Goal: Task Accomplishment & Management: Manage account settings

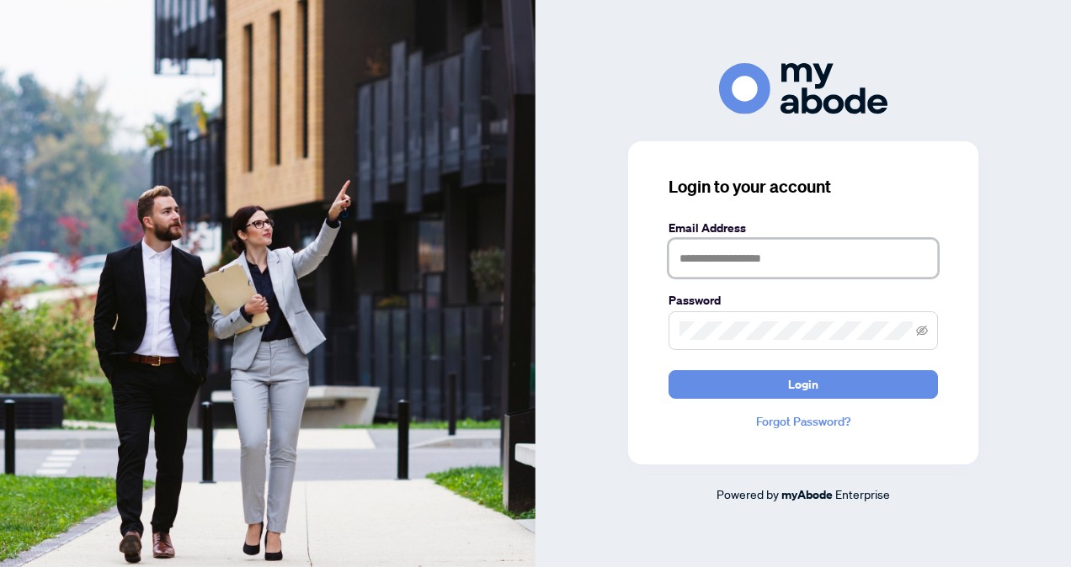
click at [722, 263] on input "text" at bounding box center [802, 258] width 269 height 39
type input "**********"
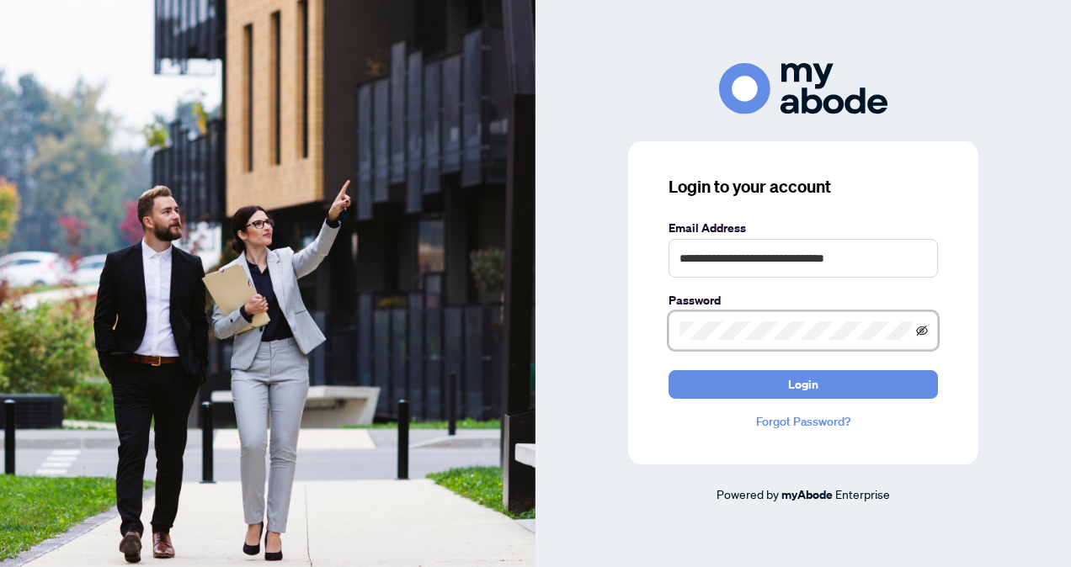
click at [926, 332] on icon "eye-invisible" at bounding box center [922, 331] width 12 height 10
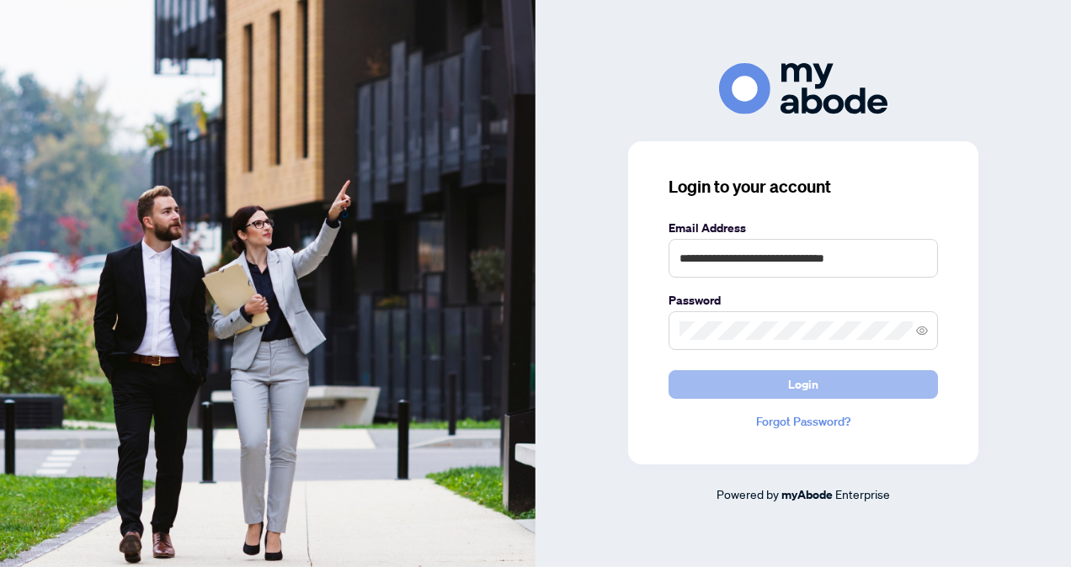
click at [821, 380] on button "Login" at bounding box center [802, 384] width 269 height 29
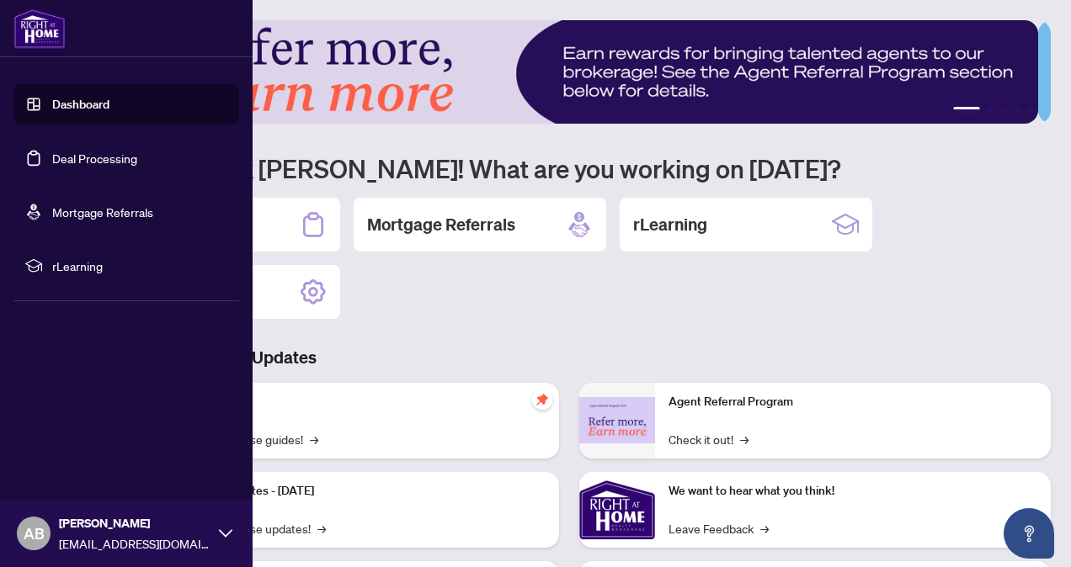
click at [64, 101] on link "Dashboard" at bounding box center [80, 104] width 57 height 15
click at [85, 153] on link "Deal Processing" at bounding box center [94, 158] width 85 height 15
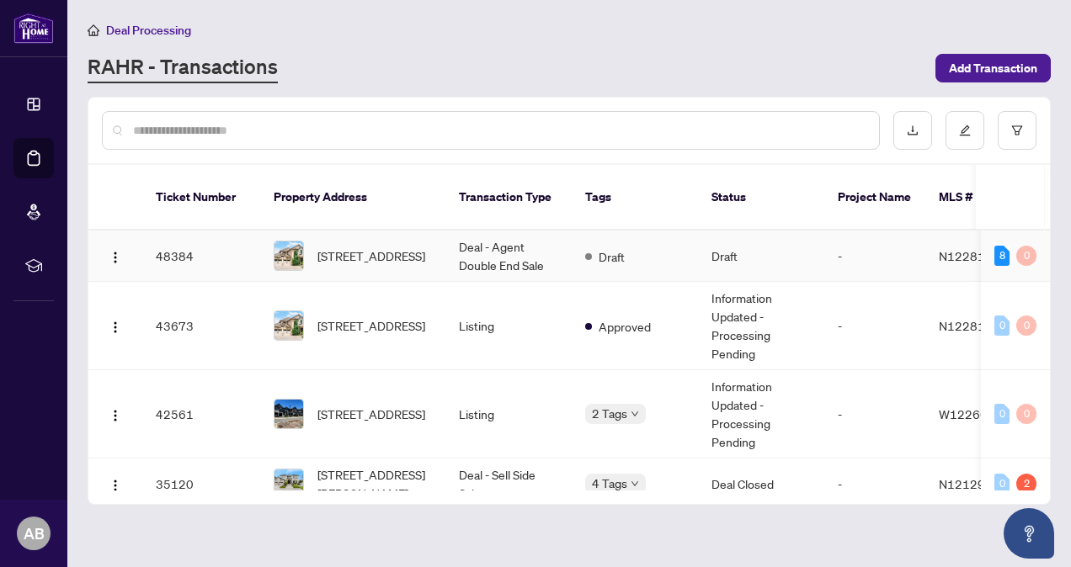
click at [528, 236] on td "Deal - Agent Double End Sale" at bounding box center [508, 256] width 126 height 51
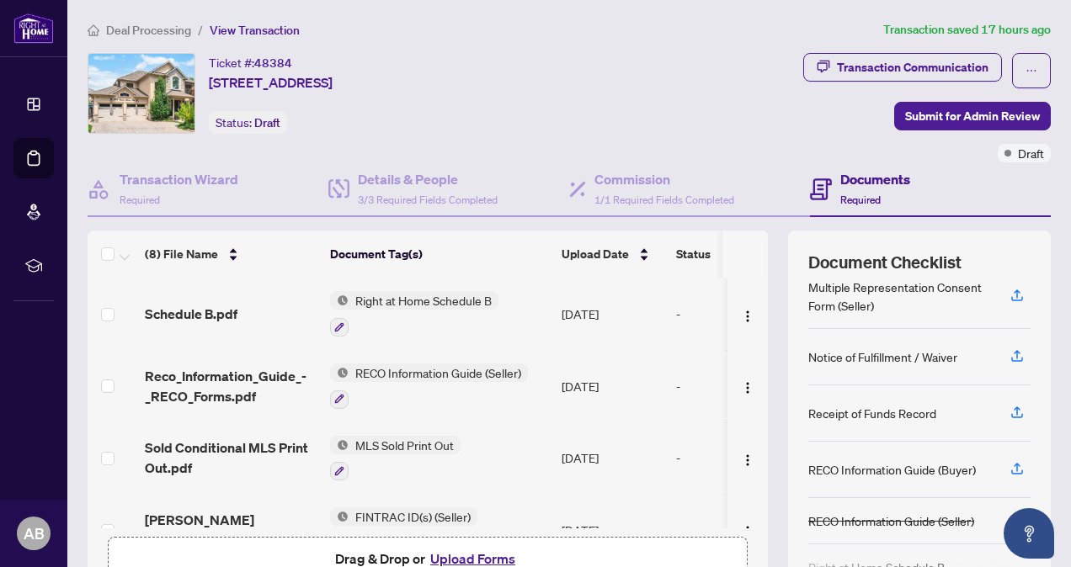
scroll to position [84, 0]
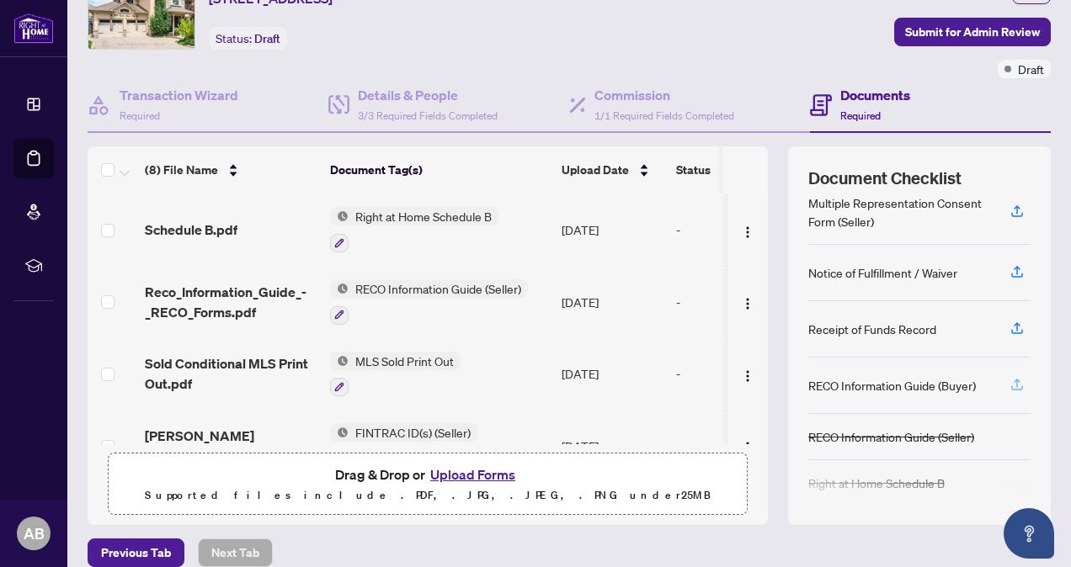
click at [1013, 379] on icon "button" at bounding box center [1016, 383] width 7 height 8
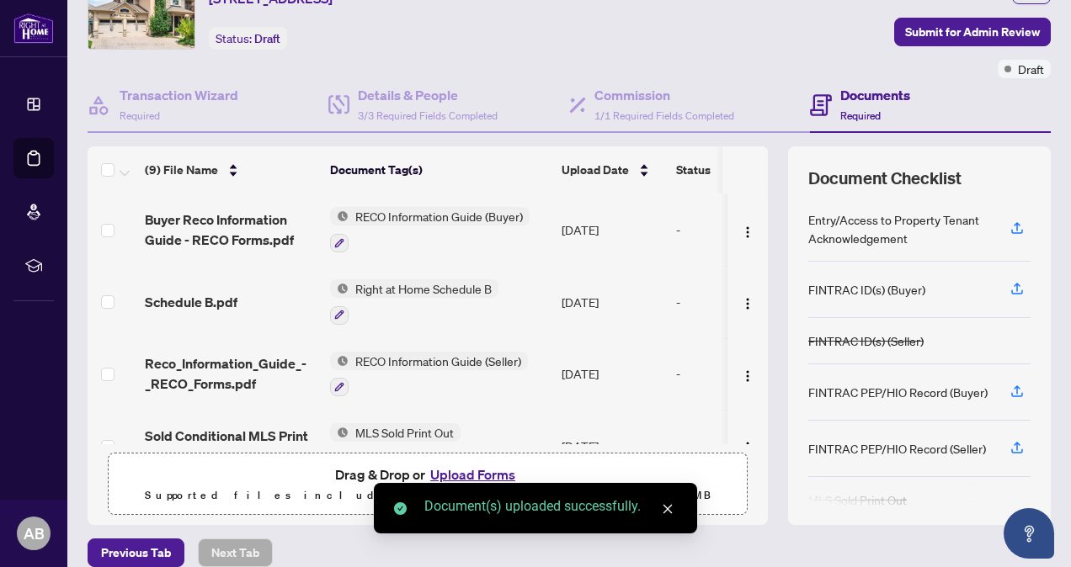
scroll to position [168, 0]
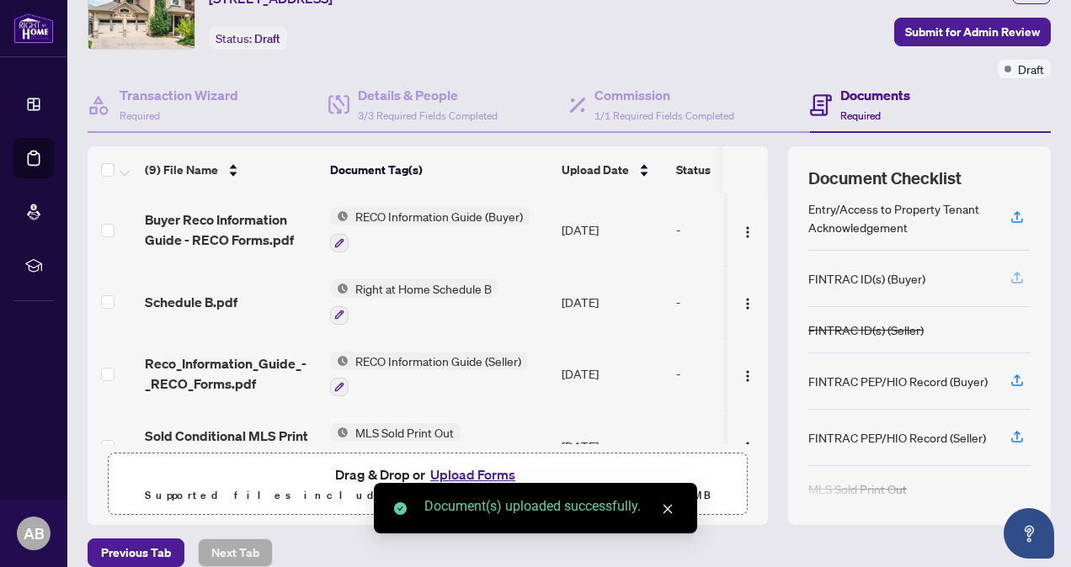
click at [1009, 276] on icon "button" at bounding box center [1016, 277] width 15 height 15
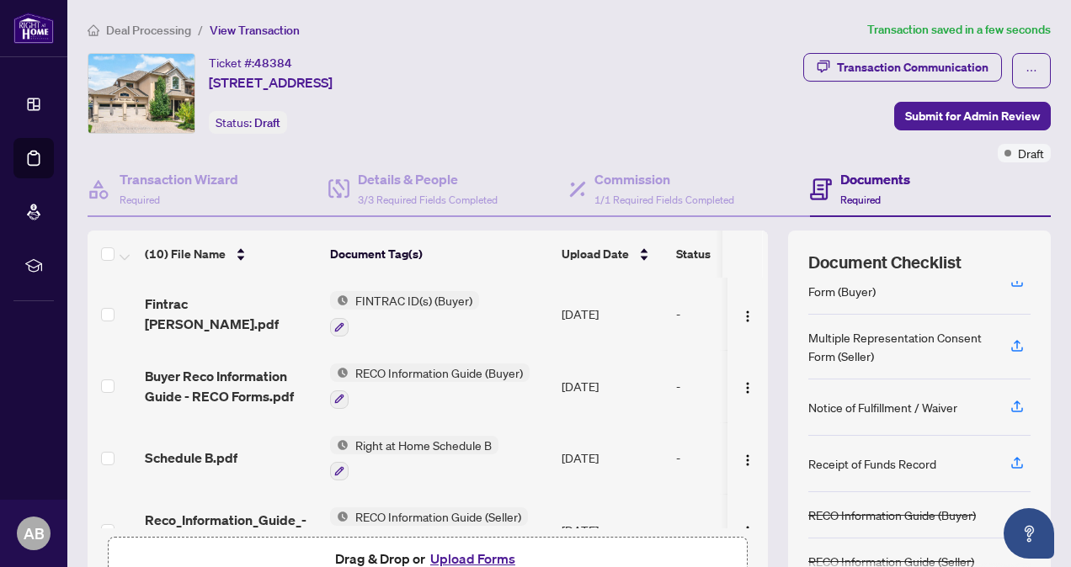
scroll to position [546, 0]
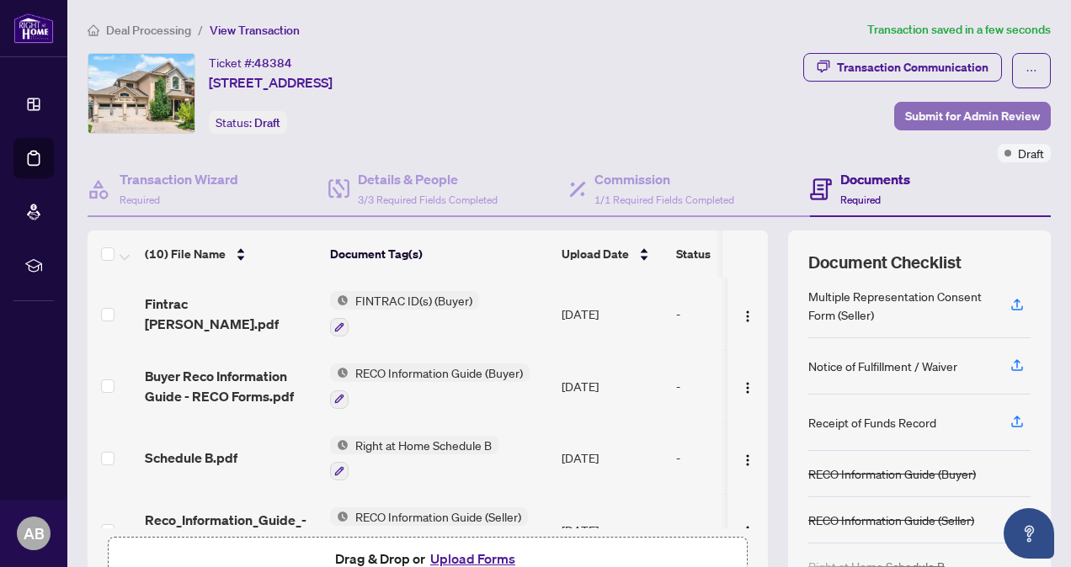
click at [981, 112] on span "Submit for Admin Review" at bounding box center [972, 116] width 135 height 27
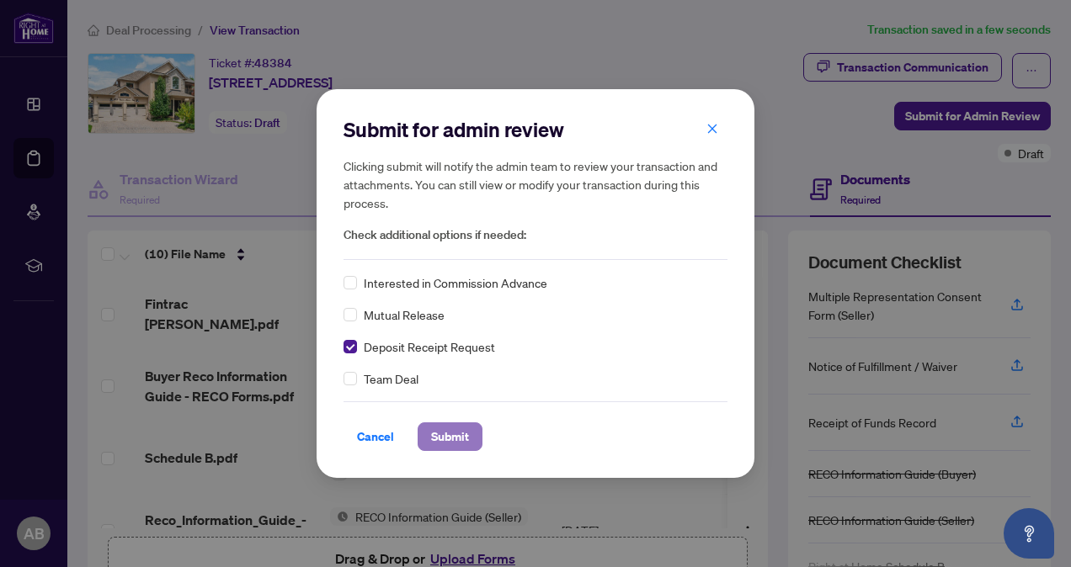
click at [448, 436] on span "Submit" at bounding box center [450, 436] width 38 height 27
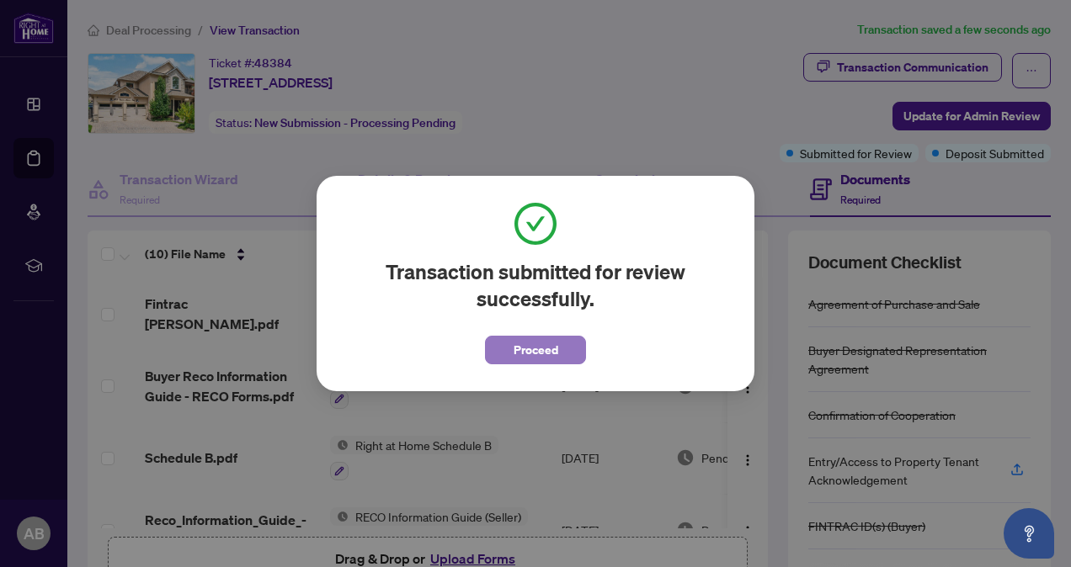
click at [557, 348] on button "Proceed" at bounding box center [535, 350] width 101 height 29
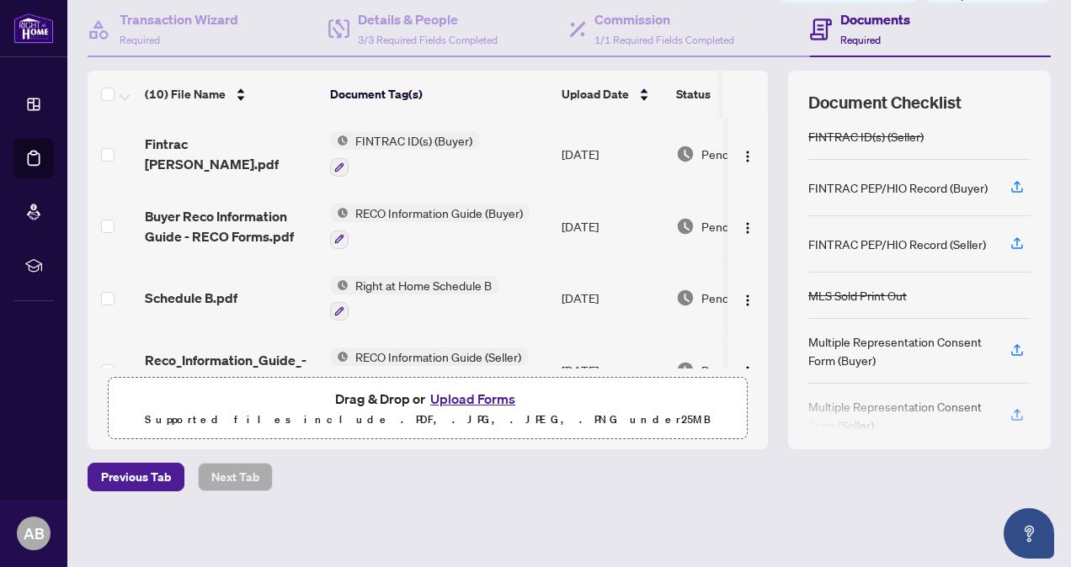
scroll to position [421, 0]
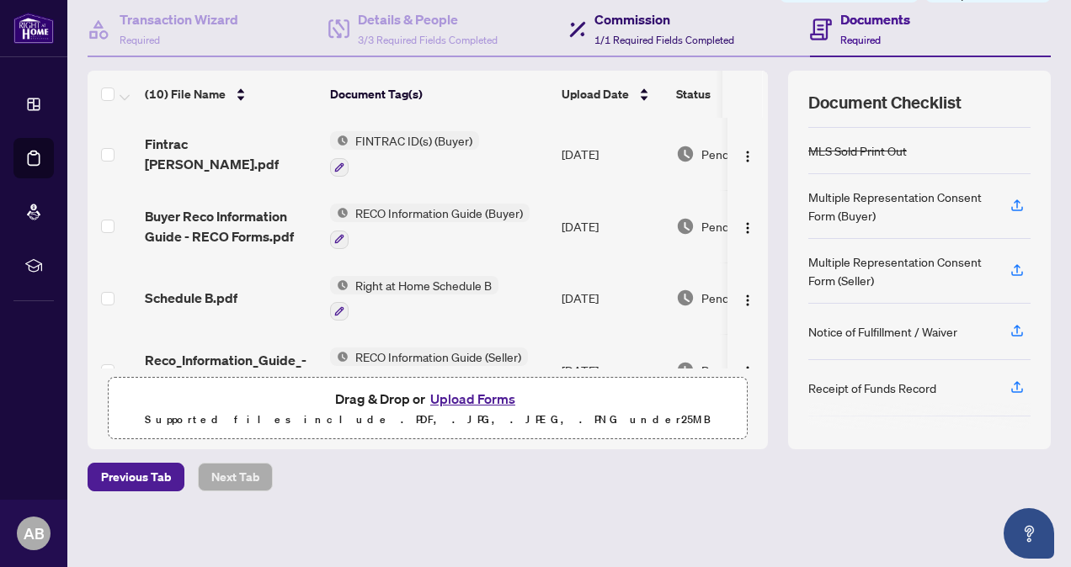
click at [658, 13] on h4 "Commission" at bounding box center [664, 19] width 140 height 20
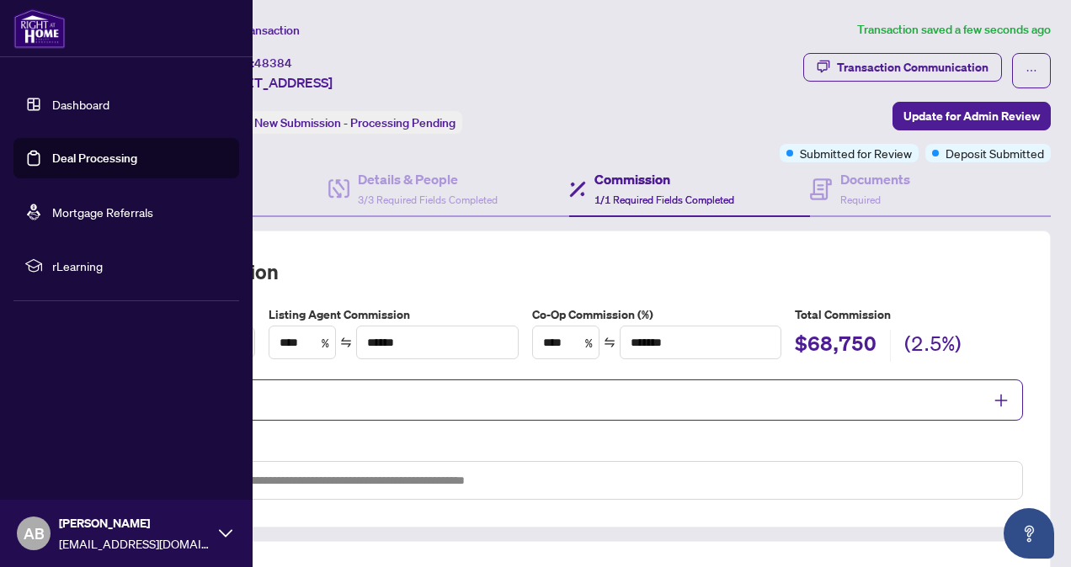
click at [54, 101] on link "Dashboard" at bounding box center [80, 104] width 57 height 15
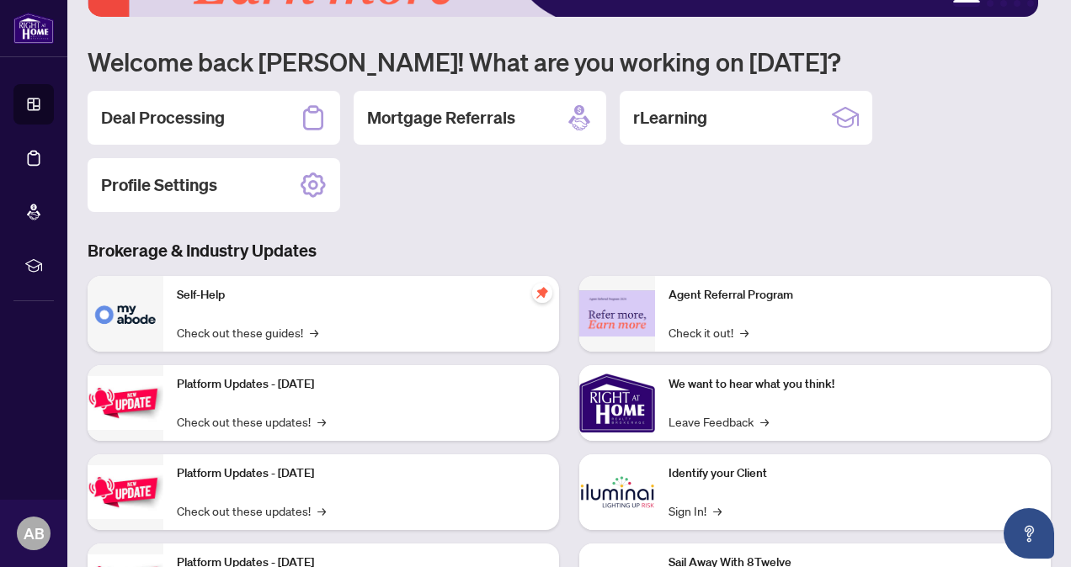
scroll to position [203, 0]
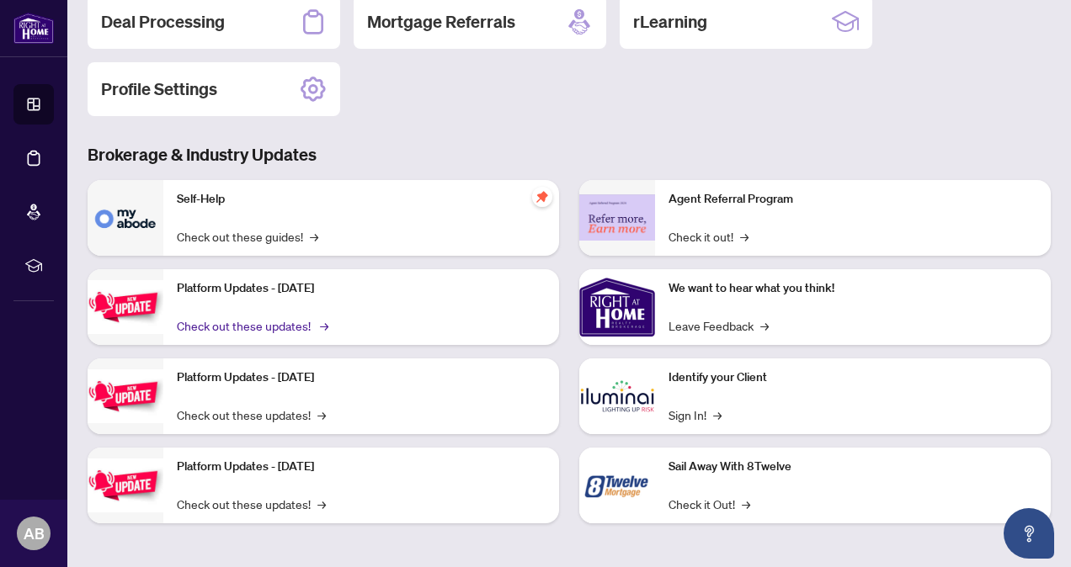
click at [273, 327] on link "Check out these updates! →" at bounding box center [251, 325] width 149 height 19
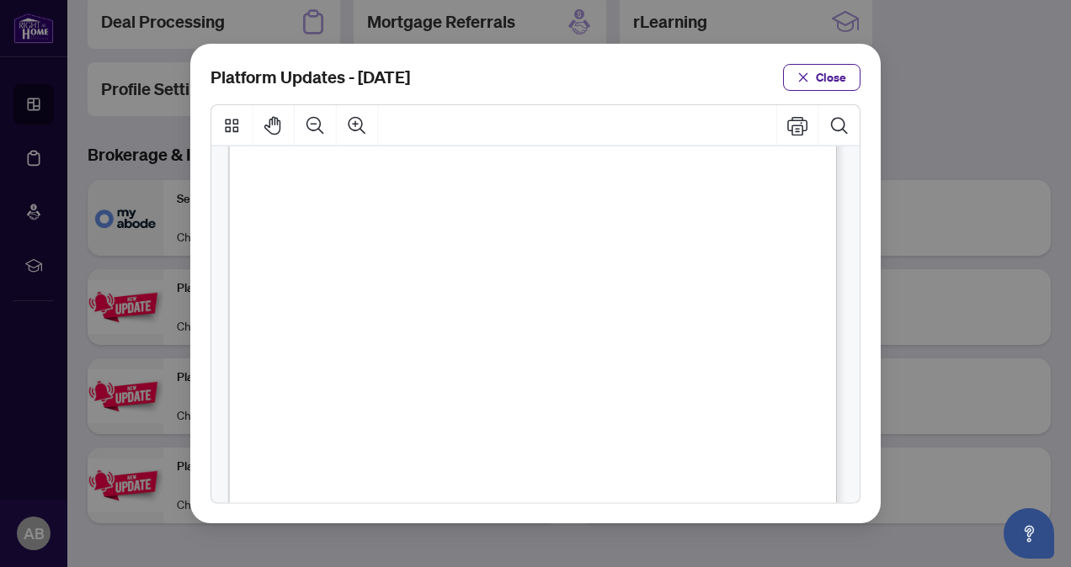
scroll to position [421, 0]
click at [801, 79] on icon "close" at bounding box center [803, 76] width 9 height 9
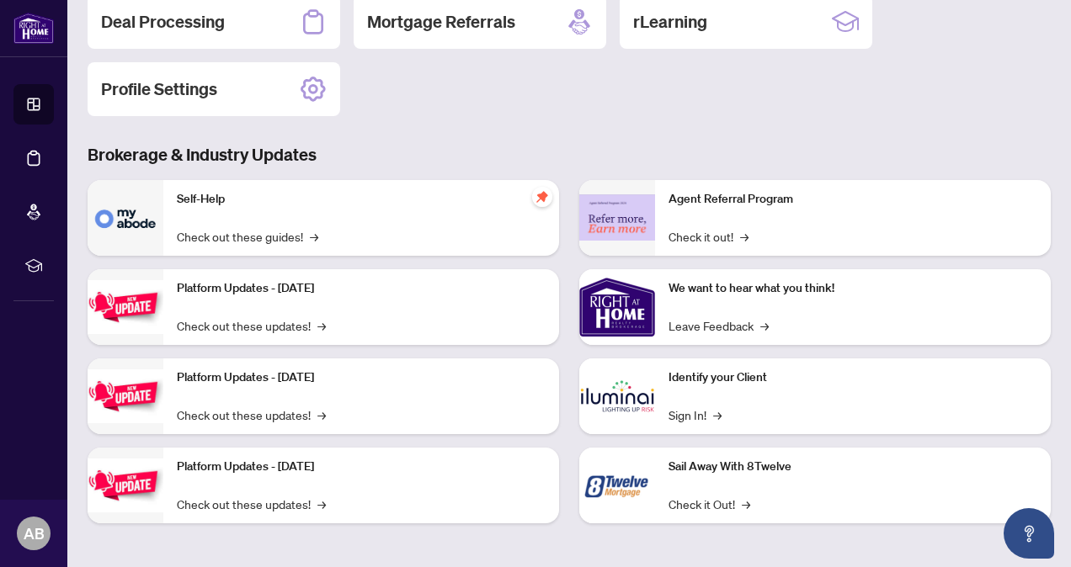
click at [313, 391] on div "Platform Updates - July 8, 2025 Check out these updates! →" at bounding box center [361, 397] width 396 height 76
click at [303, 414] on link "Check out these updates! →" at bounding box center [251, 415] width 149 height 19
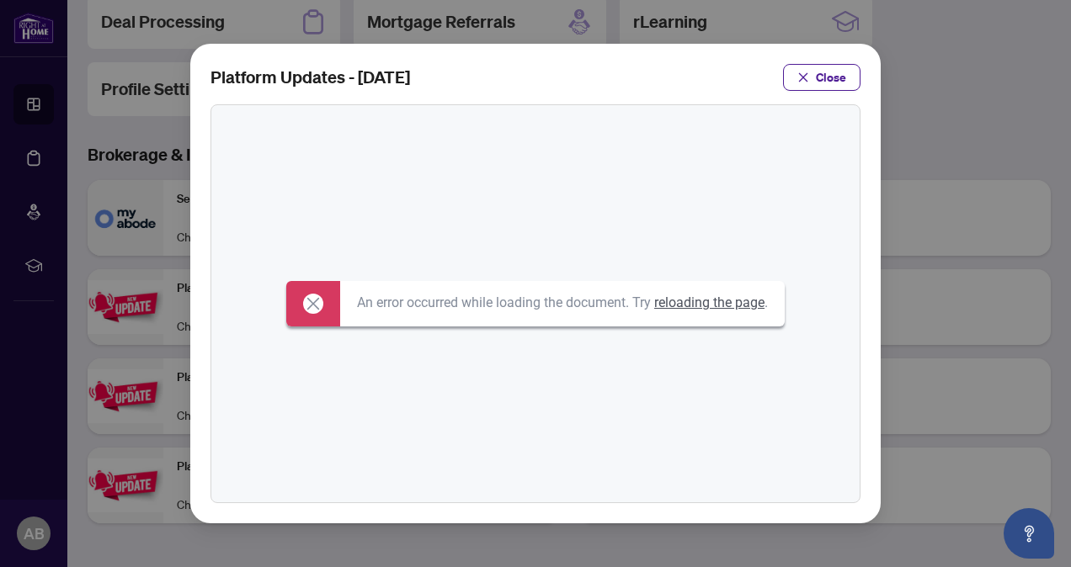
drag, startPoint x: 851, startPoint y: 61, endPoint x: 812, endPoint y: 98, distance: 53.6
click at [852, 61] on div "Platform Updates - July 8, 2025 Close" at bounding box center [535, 284] width 690 height 480
click at [821, 81] on span "Close" at bounding box center [831, 77] width 30 height 27
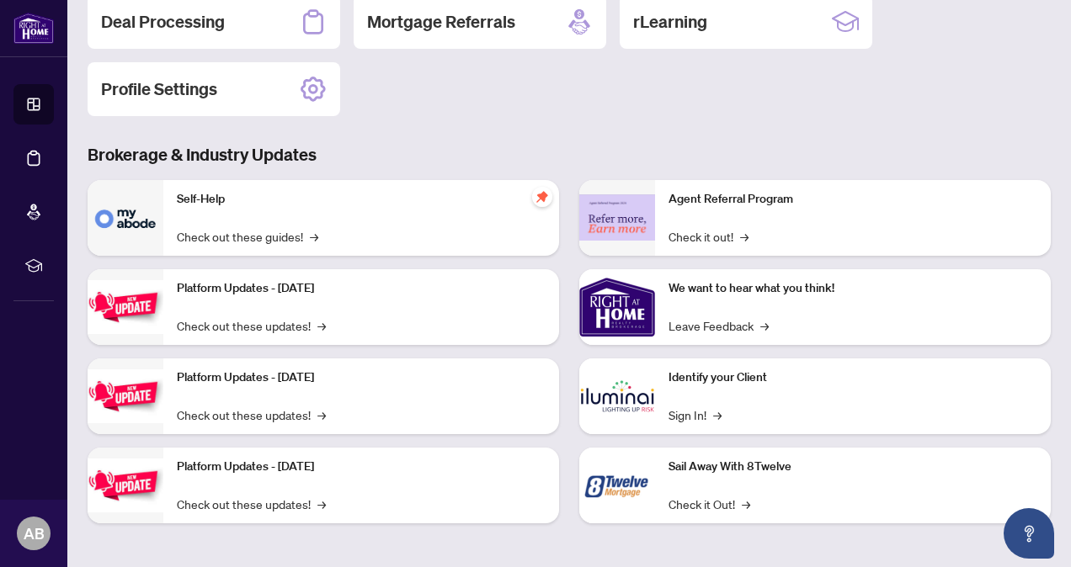
click at [241, 477] on div "Platform Updates - June 23, 2025 Check out these updates! →" at bounding box center [361, 486] width 396 height 76
click at [242, 501] on link "Check out these updates! →" at bounding box center [251, 504] width 149 height 19
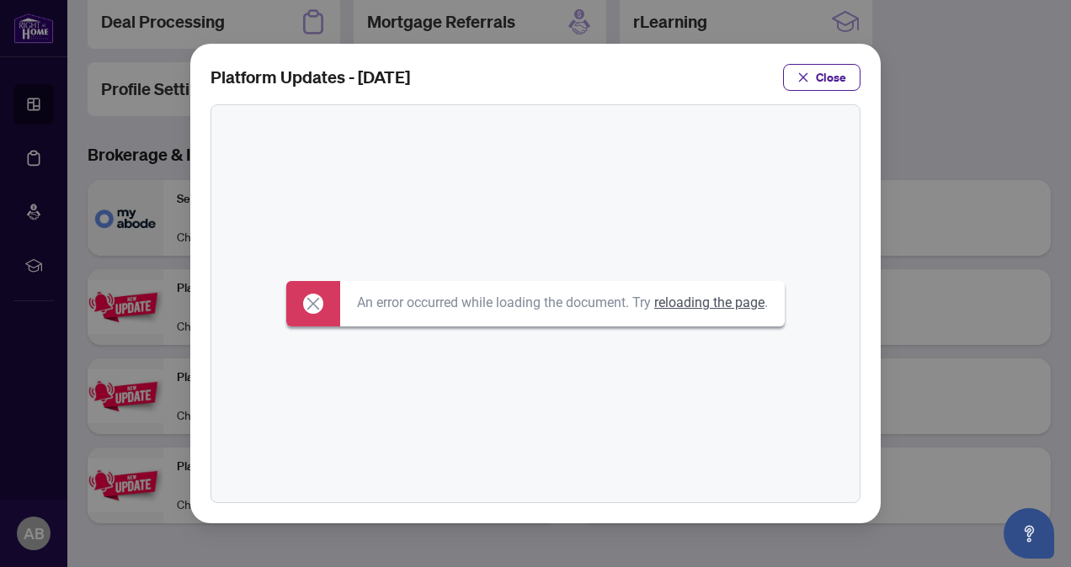
drag, startPoint x: 311, startPoint y: 295, endPoint x: 598, endPoint y: 327, distance: 288.9
click at [312, 295] on icon at bounding box center [313, 304] width 20 height 20
click at [723, 305] on link "reloading the page" at bounding box center [709, 303] width 110 height 16
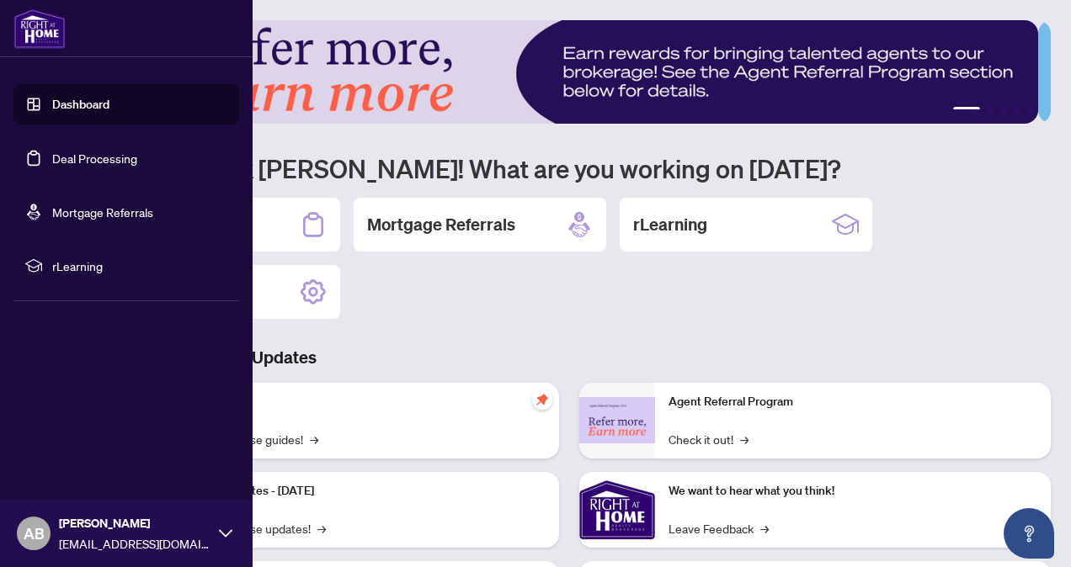
click at [86, 151] on link "Deal Processing" at bounding box center [94, 158] width 85 height 15
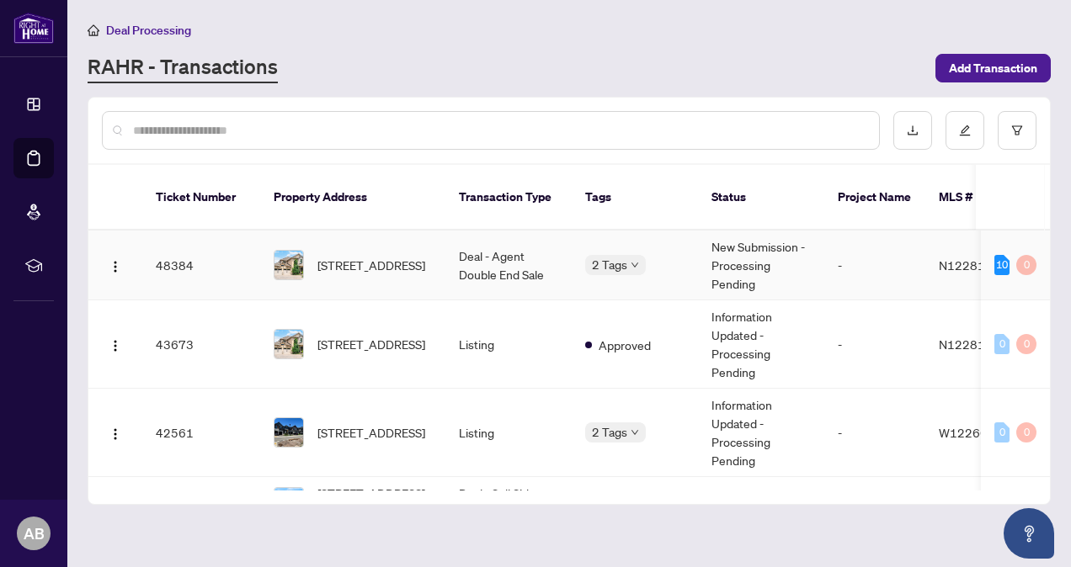
click at [632, 247] on body "Dashboard Deal Processing Mortgage Referrals rLearning AB Angela Bruzzi abruzzi…" at bounding box center [535, 283] width 1071 height 567
click at [497, 242] on td "Deal - Agent Double End Sale" at bounding box center [508, 266] width 126 height 70
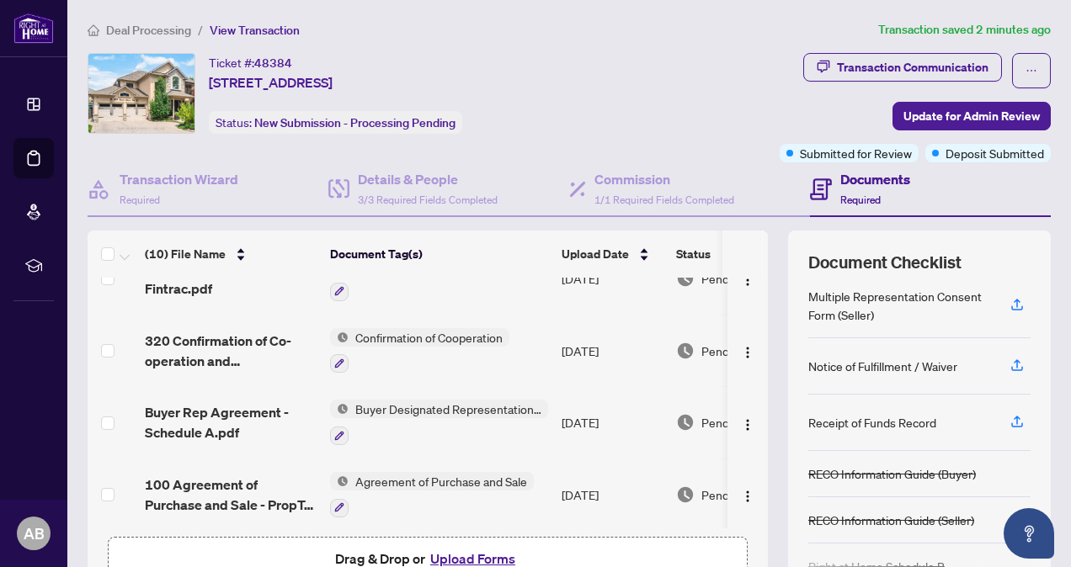
scroll to position [470, 0]
